Goal: Task Accomplishment & Management: Complete application form

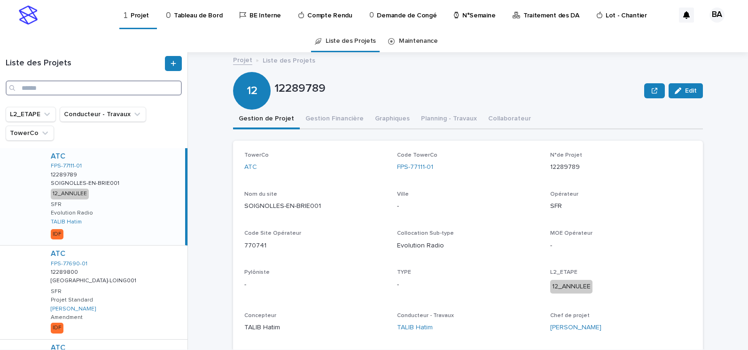
click at [103, 86] on input "Search" at bounding box center [94, 87] width 176 height 15
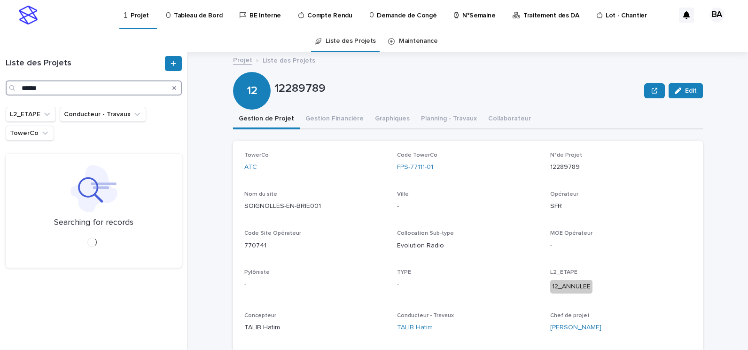
type input "******"
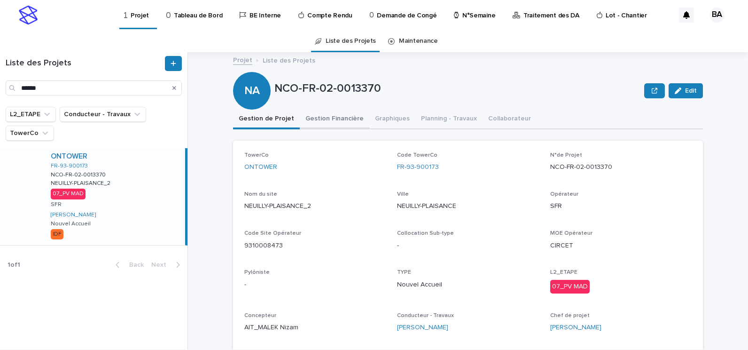
click at [336, 120] on button "Gestion Financière" at bounding box center [335, 119] width 70 height 20
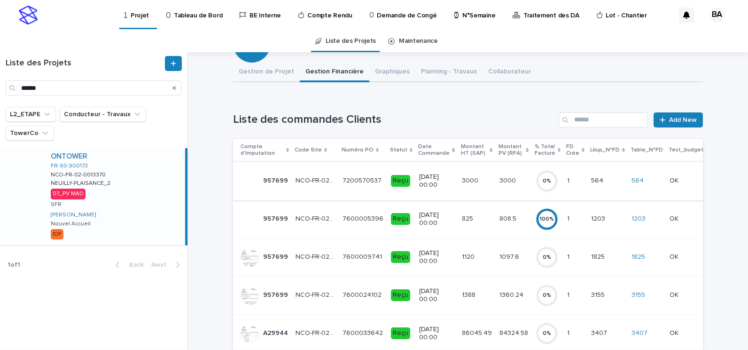
scroll to position [141, 0]
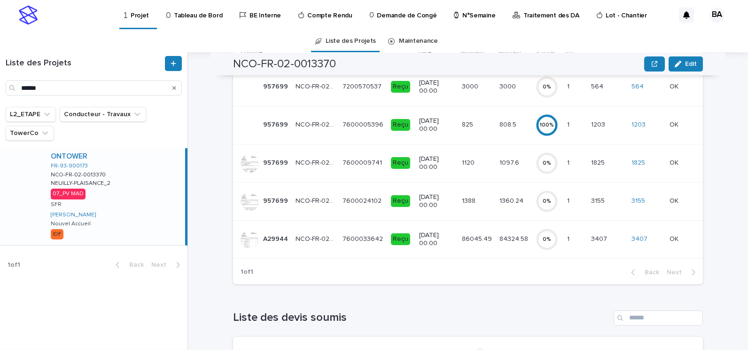
click at [339, 242] on td "7600033642 7600033642" at bounding box center [363, 239] width 48 height 38
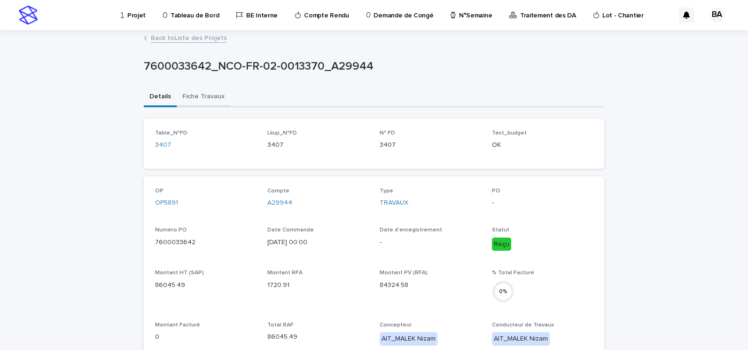
click at [201, 96] on button "Fiche Travaux" at bounding box center [204, 97] width 54 height 20
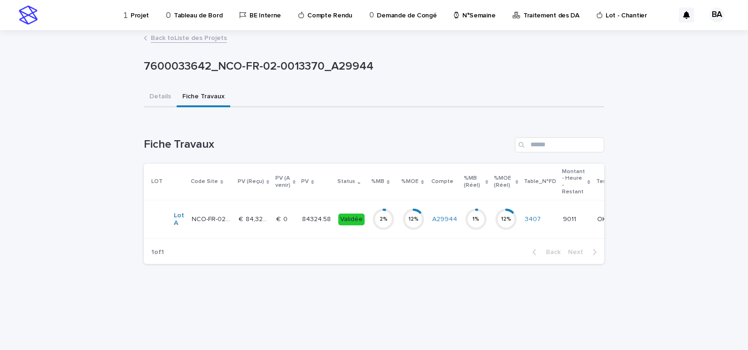
click at [298, 216] on td "84324.58 84324.58" at bounding box center [316, 219] width 36 height 38
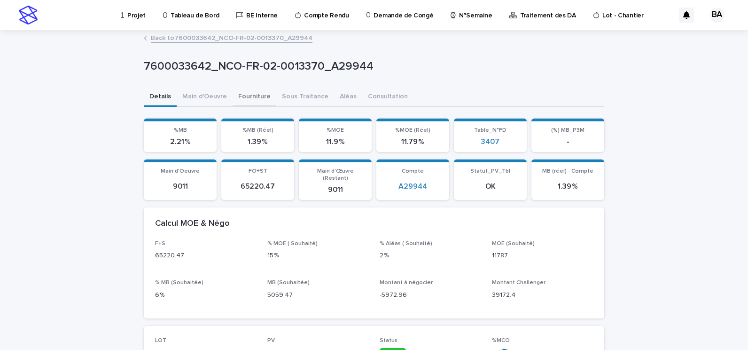
click at [254, 98] on button "Fourniture" at bounding box center [255, 97] width 44 height 20
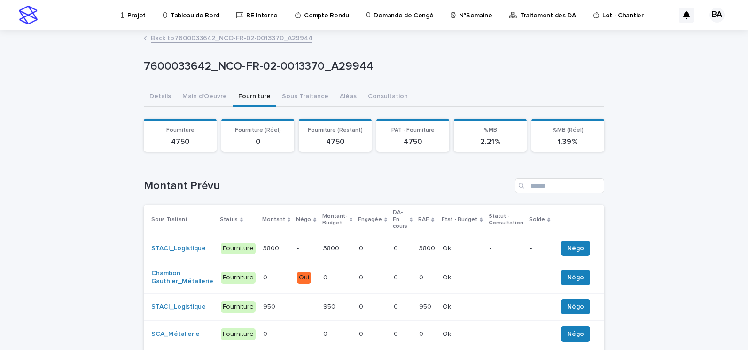
click at [303, 244] on p "-" at bounding box center [306, 248] width 18 height 8
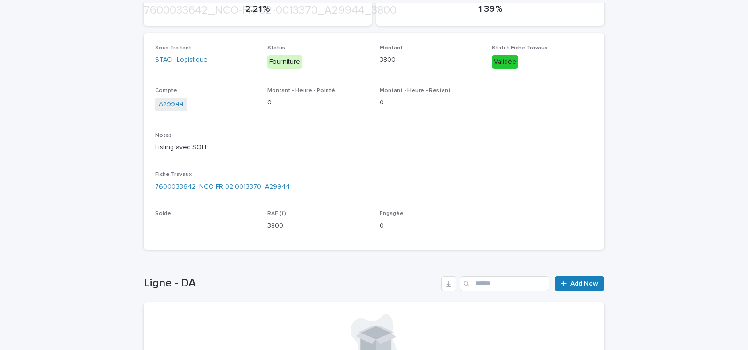
scroll to position [188, 0]
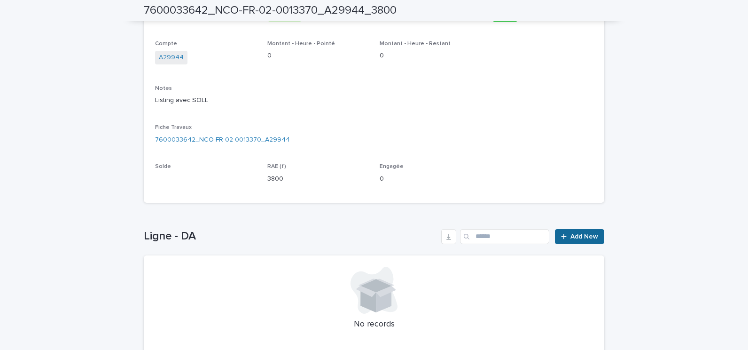
click at [590, 241] on link "Add New" at bounding box center [579, 236] width 49 height 15
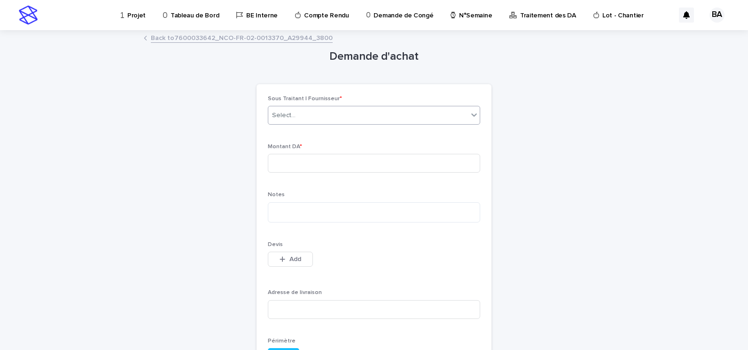
click at [321, 116] on div "Select..." at bounding box center [368, 116] width 200 height 16
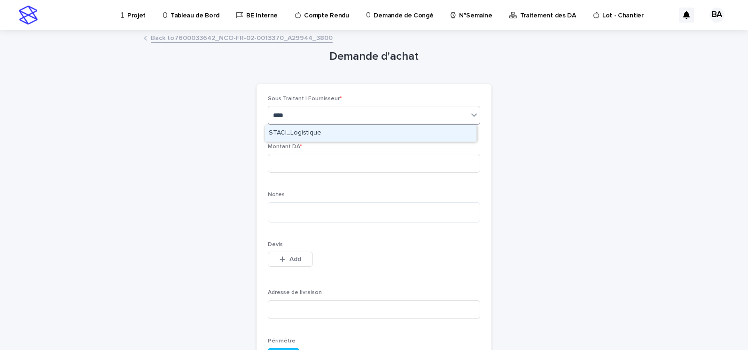
type input "*****"
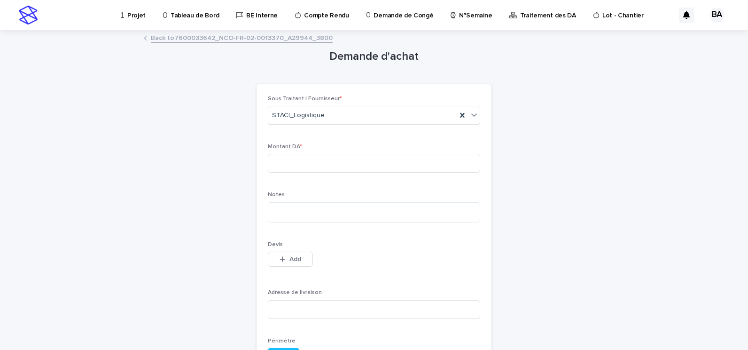
click at [240, 36] on link "Back to 7600033642_NCO-FR-02-0013370_A29944_3800" at bounding box center [242, 37] width 182 height 11
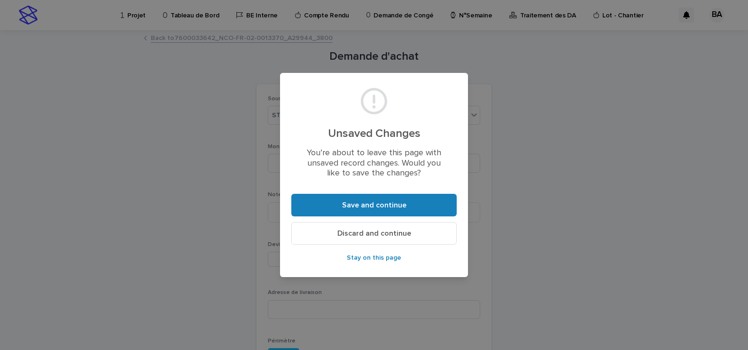
click at [373, 232] on span "Discard and continue" at bounding box center [374, 233] width 74 height 8
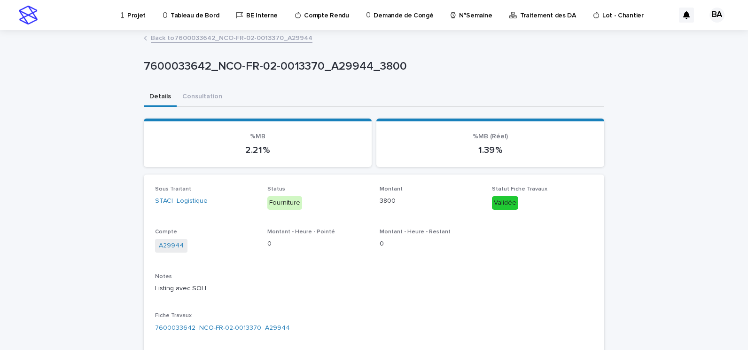
click at [190, 32] on link "Back to 7600033642_NCO-FR-02-0013370_A29944" at bounding box center [232, 37] width 162 height 11
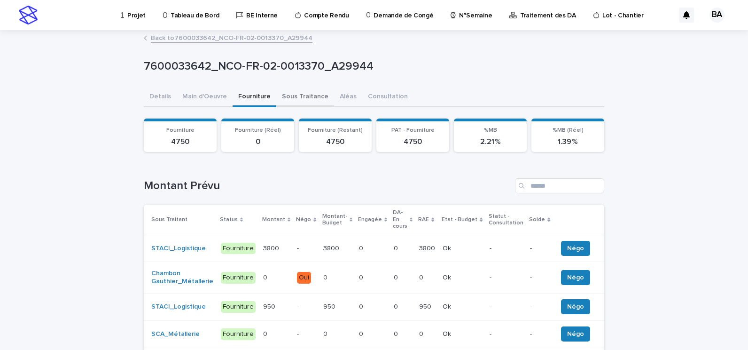
click at [288, 96] on button "Sous Traitance" at bounding box center [305, 97] width 58 height 20
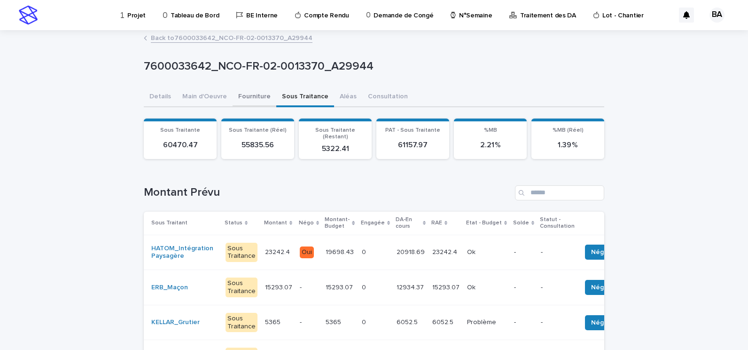
click at [238, 98] on button "Fourniture" at bounding box center [255, 97] width 44 height 20
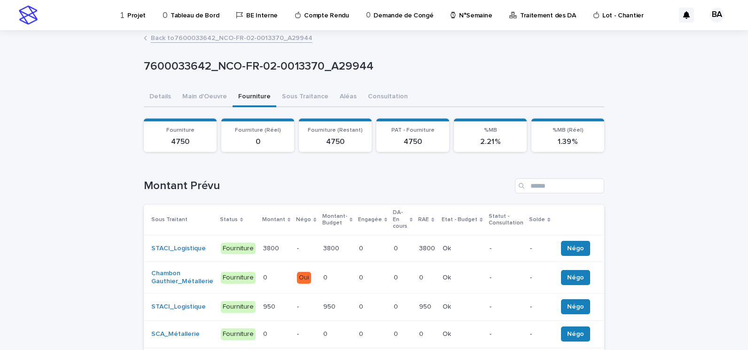
scroll to position [47, 0]
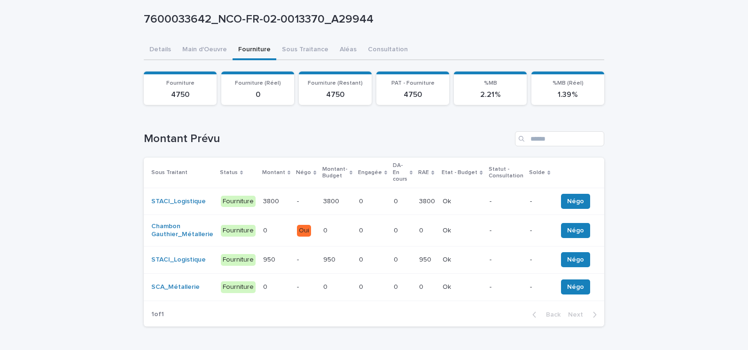
click at [297, 197] on p "-" at bounding box center [306, 201] width 18 height 8
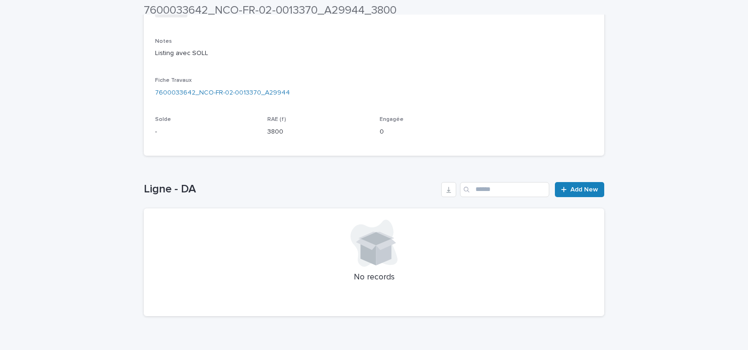
scroll to position [256, 0]
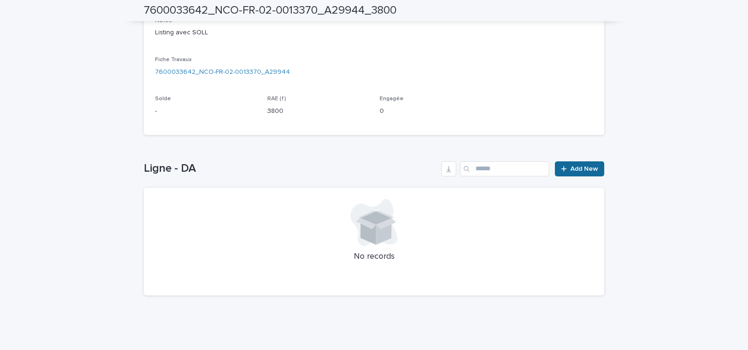
click at [592, 169] on span "Add New" at bounding box center [584, 168] width 28 height 7
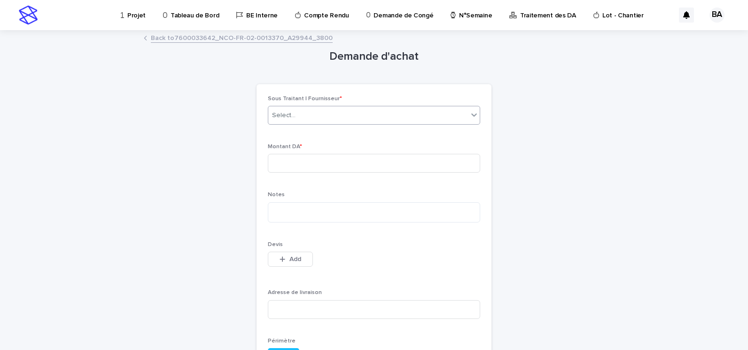
click at [322, 113] on div "Select..." at bounding box center [368, 116] width 200 height 16
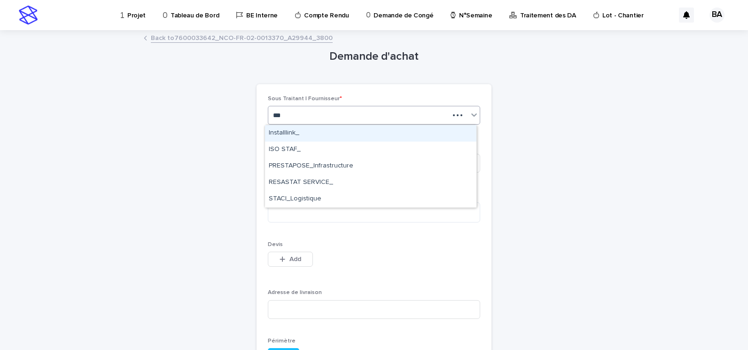
type input "****"
click at [308, 135] on div "STACI_Logistique" at bounding box center [370, 133] width 211 height 16
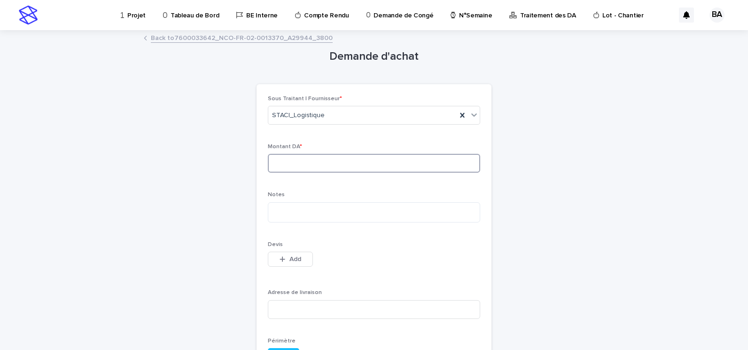
click at [315, 163] on input at bounding box center [374, 163] width 212 height 19
click at [279, 165] on input at bounding box center [374, 163] width 212 height 19
paste input "******"
click at [288, 163] on input "******" at bounding box center [374, 163] width 212 height 19
type input "*******"
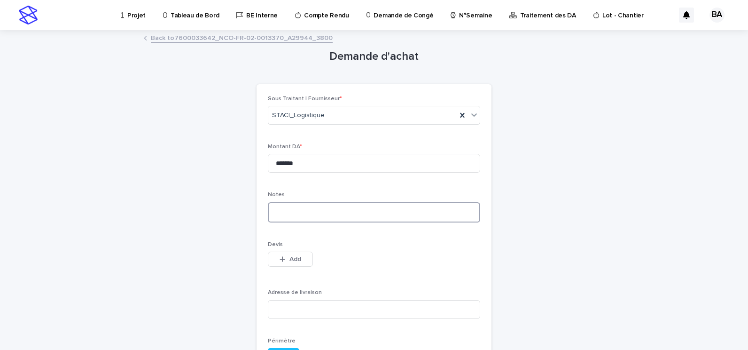
click at [304, 216] on textarea at bounding box center [374, 212] width 212 height 20
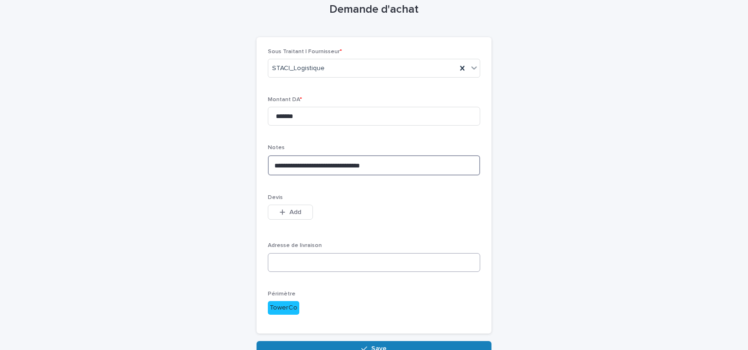
scroll to position [94, 0]
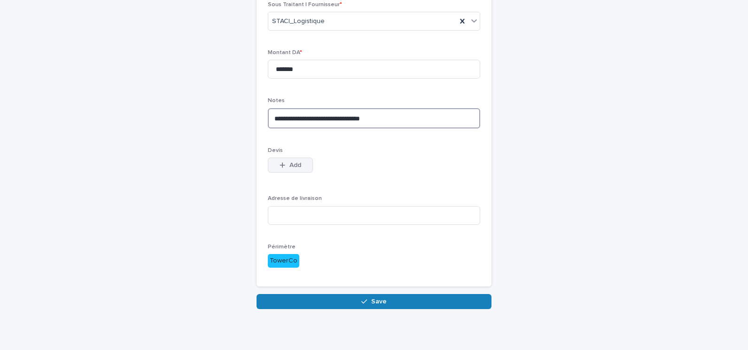
type textarea "**********"
click at [291, 164] on span "Add" at bounding box center [295, 165] width 12 height 7
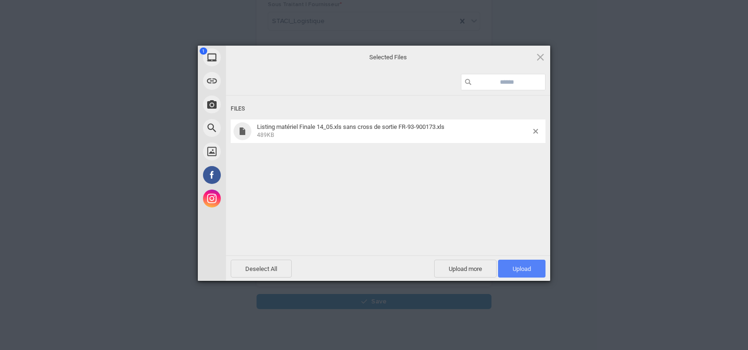
click at [525, 268] on span "Upload 1" at bounding box center [522, 268] width 18 height 7
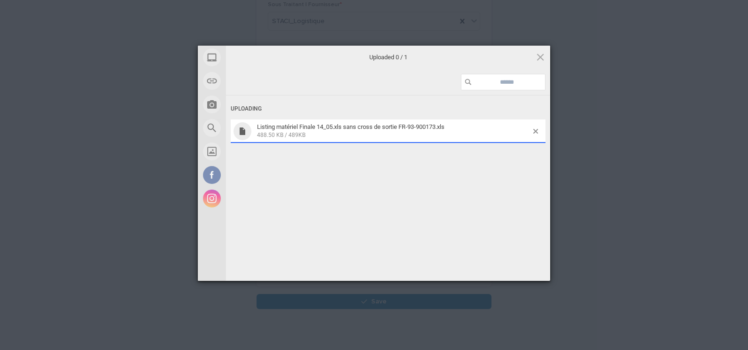
scroll to position [111, 0]
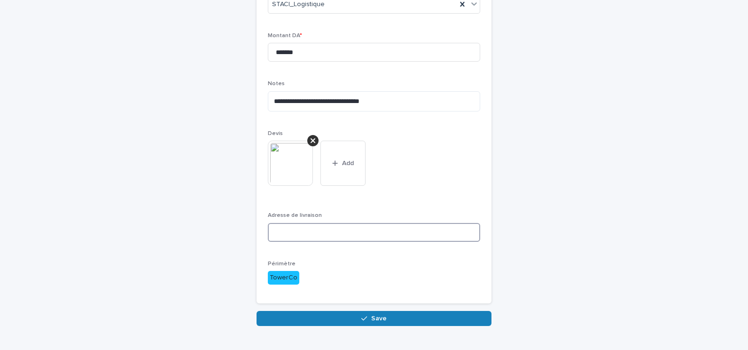
click at [375, 235] on input at bounding box center [374, 232] width 212 height 19
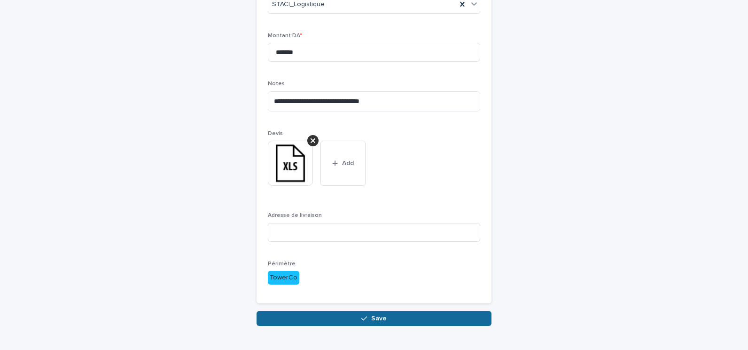
click at [379, 313] on button "Save" at bounding box center [374, 318] width 235 height 15
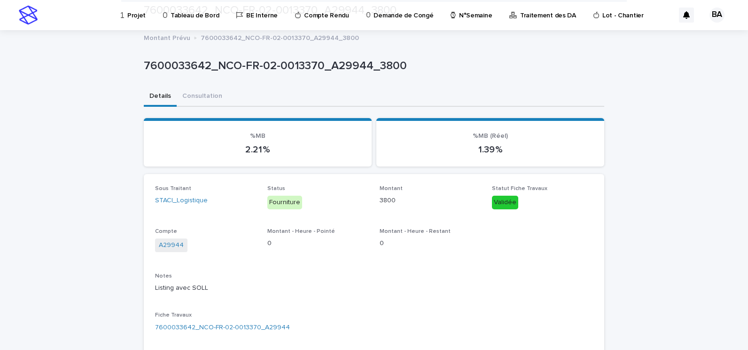
scroll to position [216, 0]
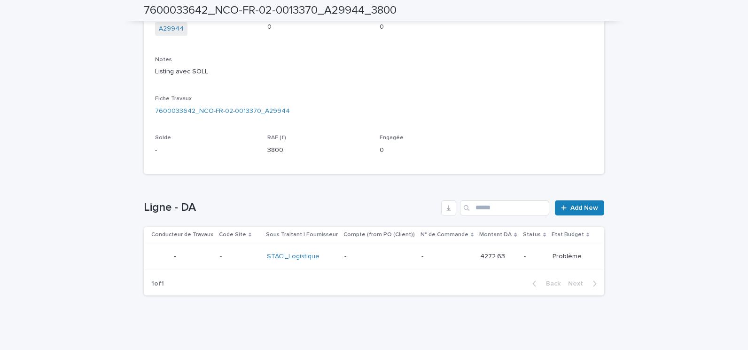
click at [361, 260] on p "-" at bounding box center [379, 256] width 70 height 8
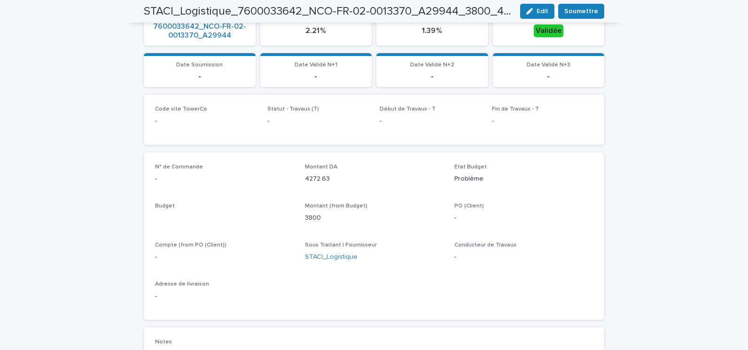
scroll to position [217, 0]
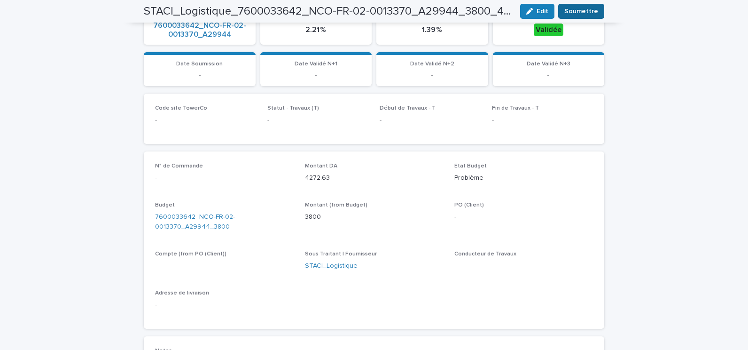
click at [579, 12] on span "Soumettre" at bounding box center [581, 11] width 34 height 9
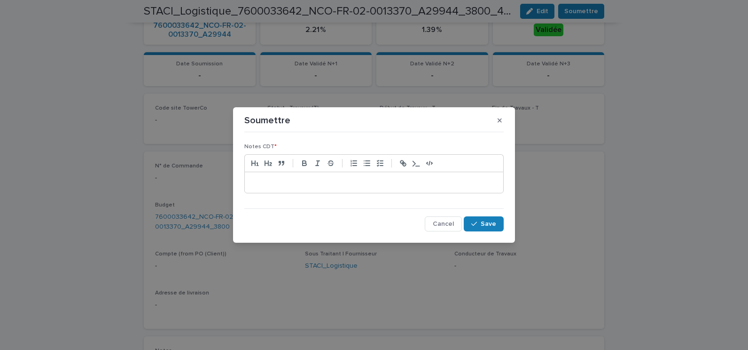
click at [364, 186] on p at bounding box center [374, 182] width 244 height 9
click at [489, 225] on span "Save" at bounding box center [489, 223] width 16 height 7
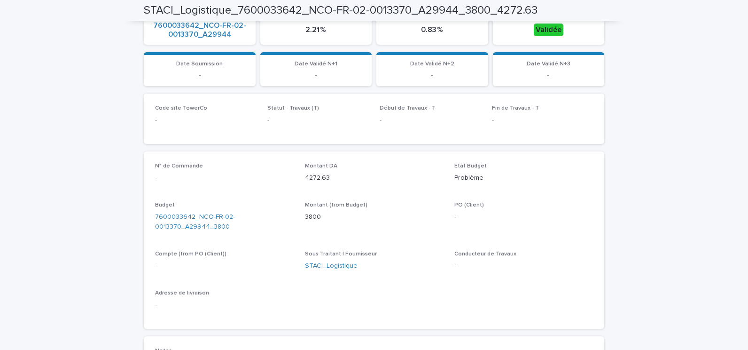
scroll to position [0, 0]
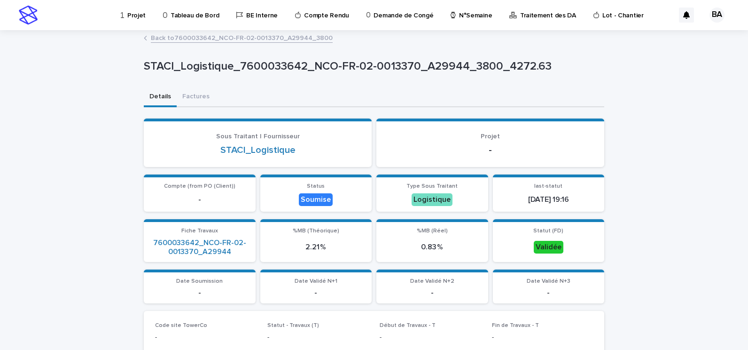
click at [224, 40] on link "Back to 7600033642_NCO-FR-02-0013370_A29944_3800" at bounding box center [242, 37] width 182 height 11
